Goal: Navigation & Orientation: Find specific page/section

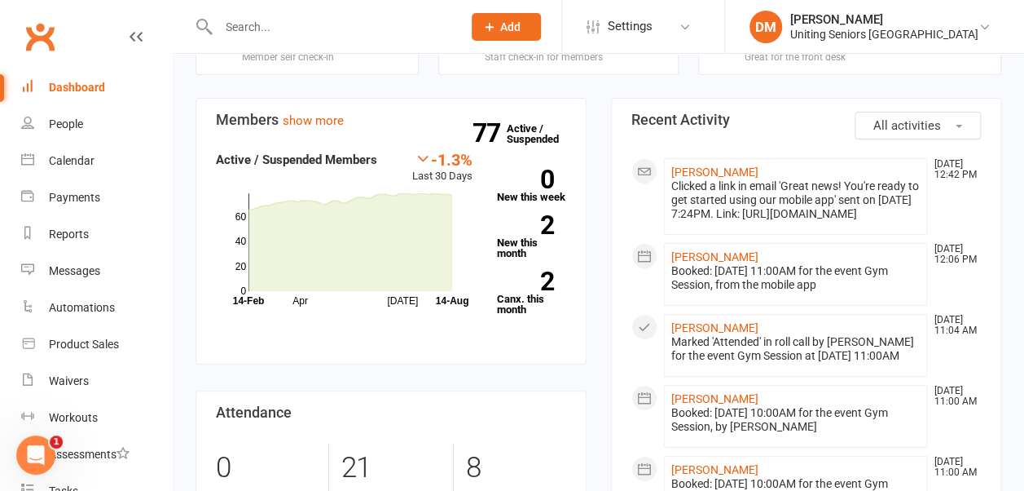
scroll to position [127, 0]
click at [74, 161] on div "Calendar" at bounding box center [72, 160] width 46 height 13
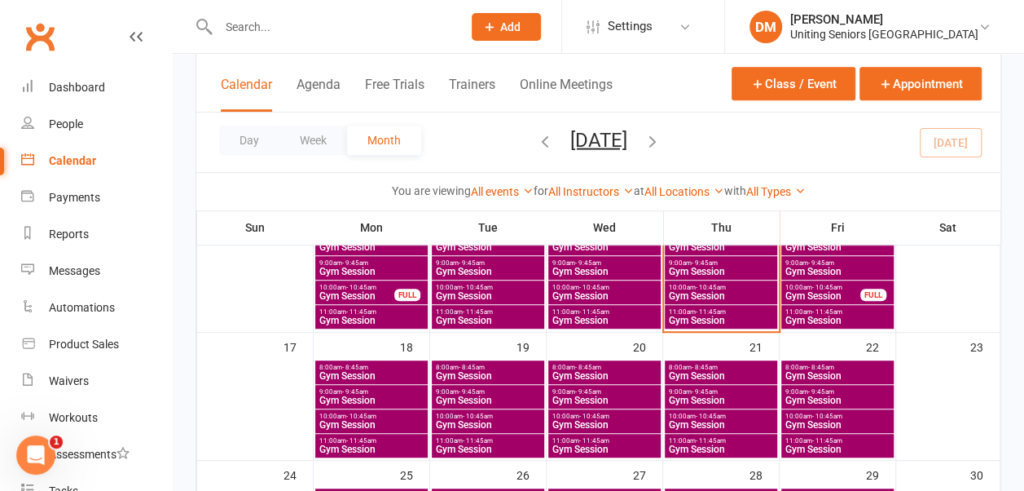
scroll to position [400, 0]
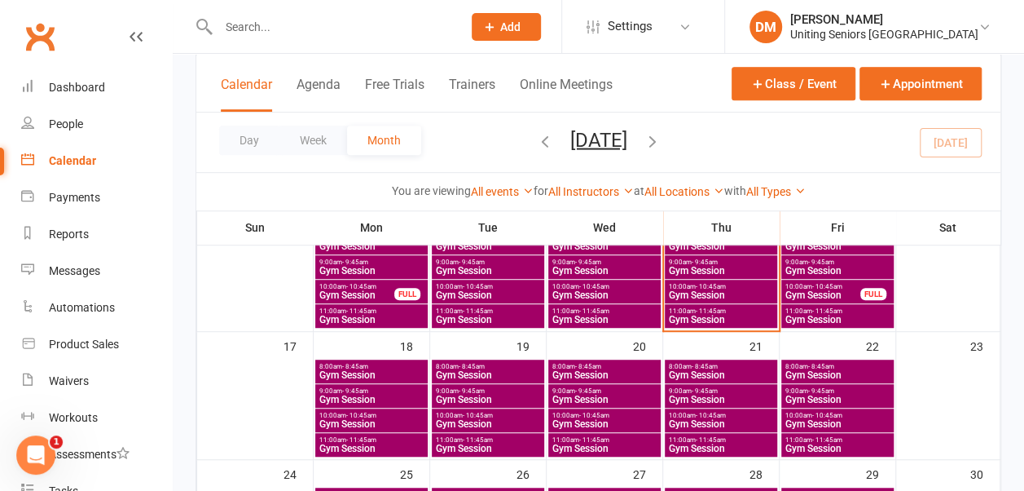
click at [396, 441] on span "11:00am - 11:45am" at bounding box center [372, 439] width 106 height 7
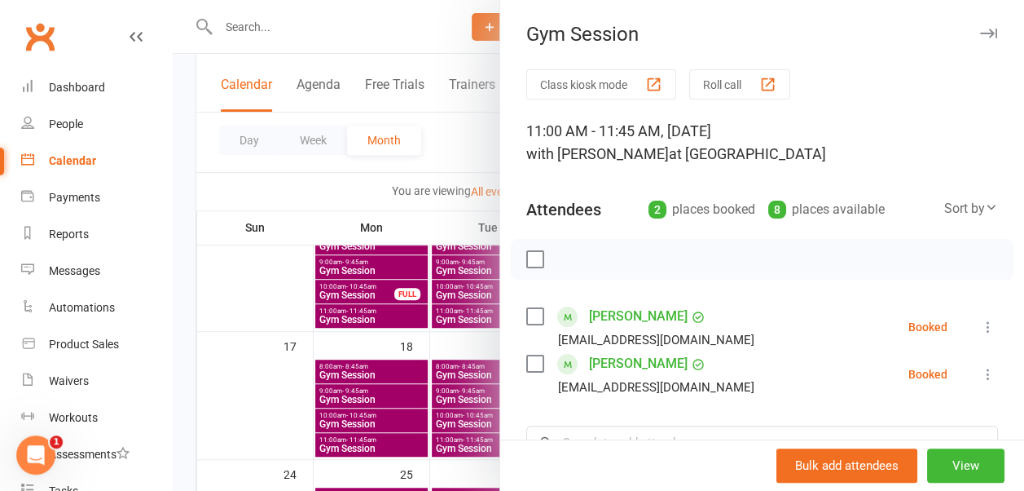
click at [979, 38] on button "button" at bounding box center [989, 34] width 20 height 20
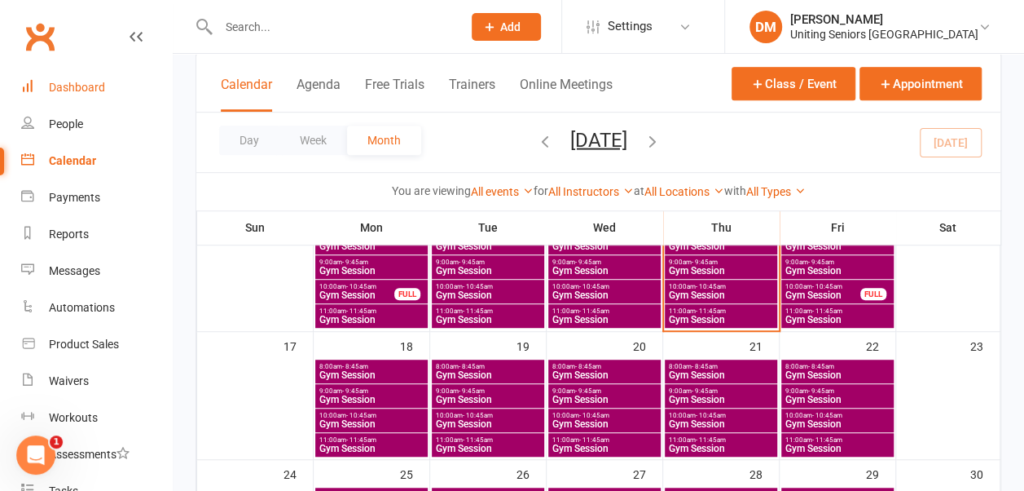
click at [101, 91] on div "Dashboard" at bounding box center [77, 87] width 56 height 13
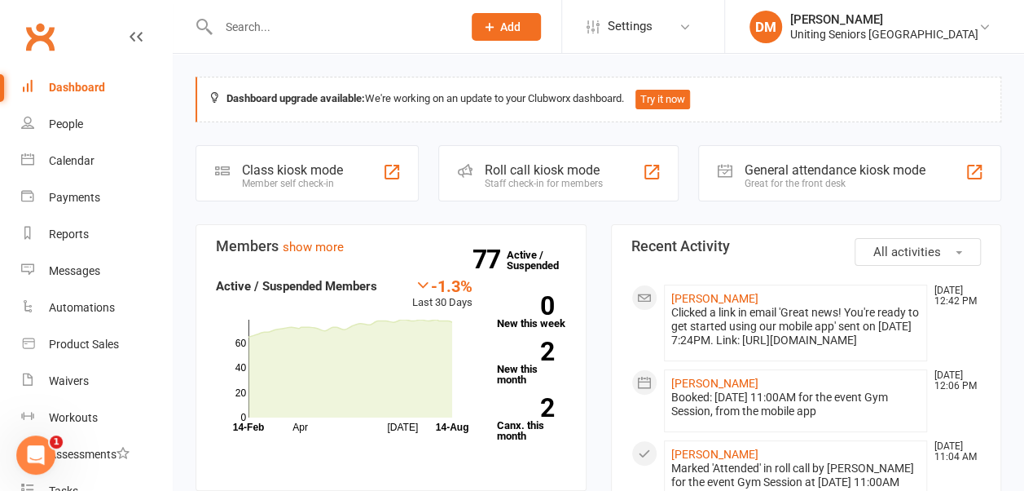
click at [99, 91] on div "Dashboard" at bounding box center [77, 87] width 56 height 13
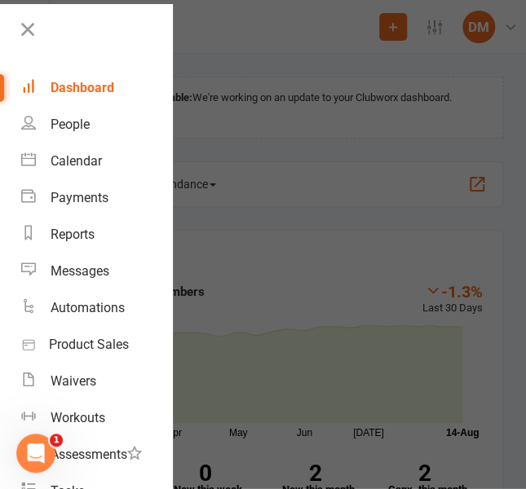
click at [28, 24] on icon at bounding box center [27, 29] width 23 height 23
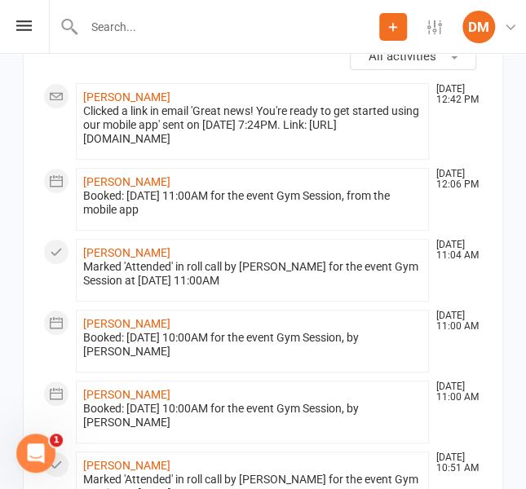
scroll to position [1516, 0]
